Goal: Register for event/course

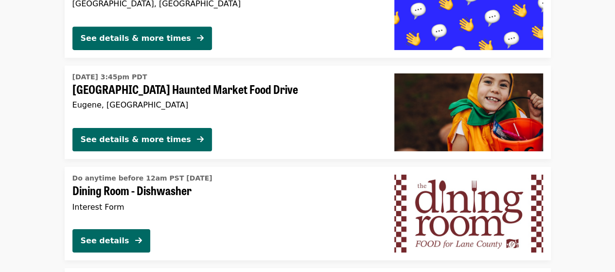
scroll to position [1565, 0]
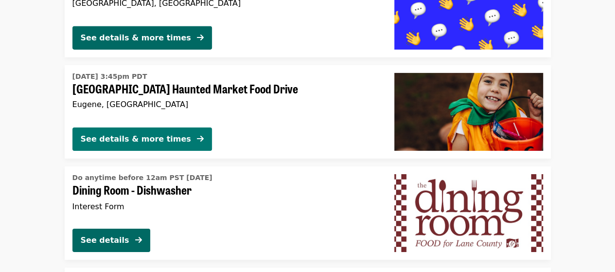
click at [145, 140] on div "See details & more times" at bounding box center [136, 139] width 110 height 12
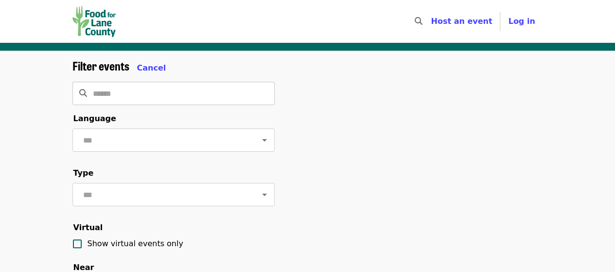
click at [121, 88] on input "Search" at bounding box center [184, 93] width 182 height 23
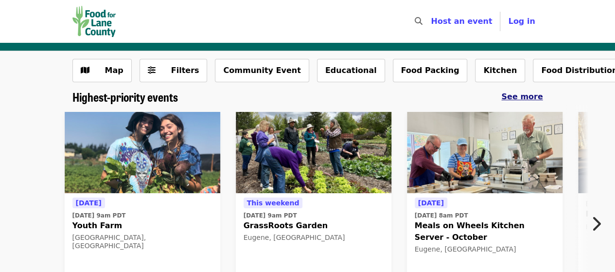
click at [526, 101] on span "See more" at bounding box center [521, 96] width 41 height 9
